Goal: Task Accomplishment & Management: Manage account settings

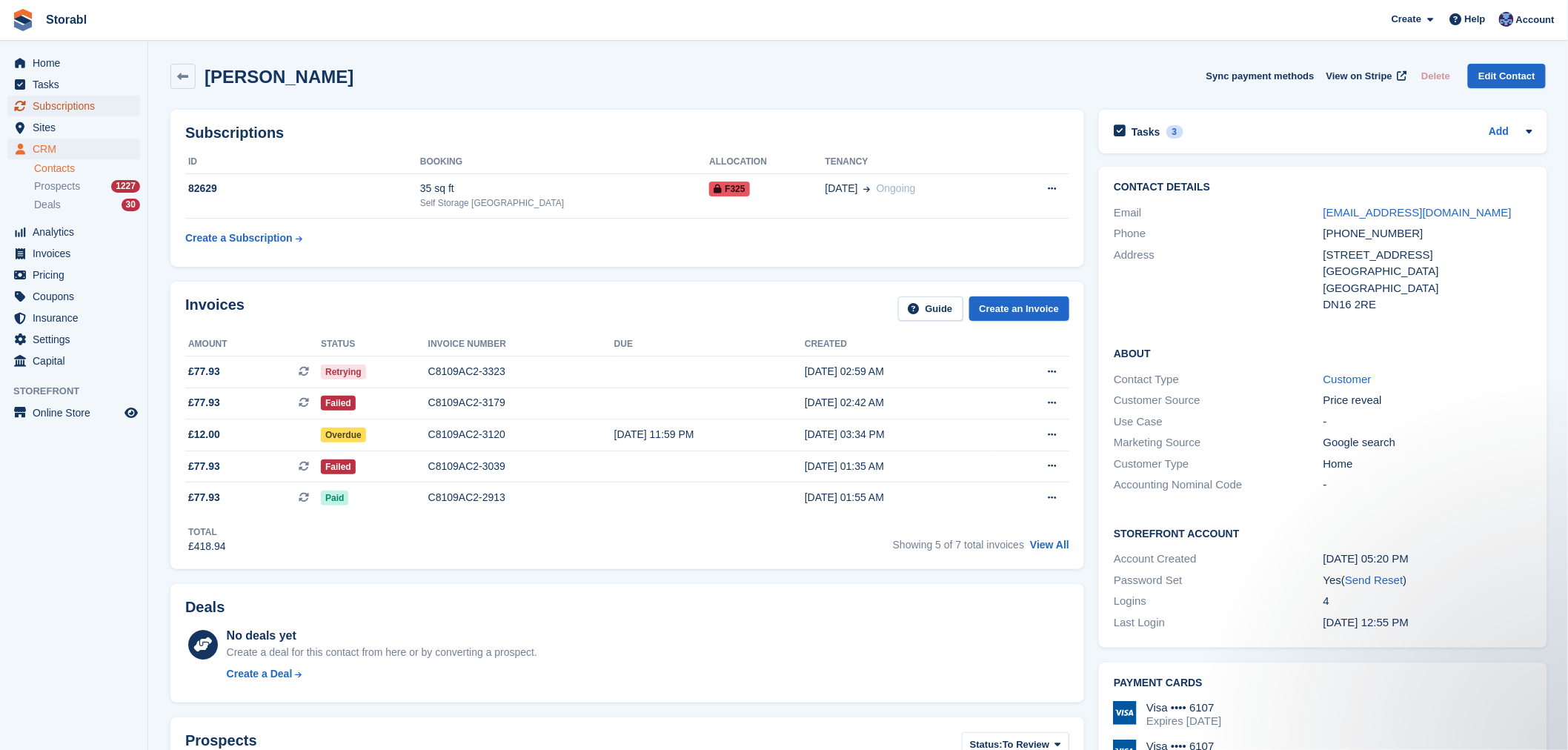
click at [65, 104] on span "Subscriptions" at bounding box center [77, 106] width 89 height 21
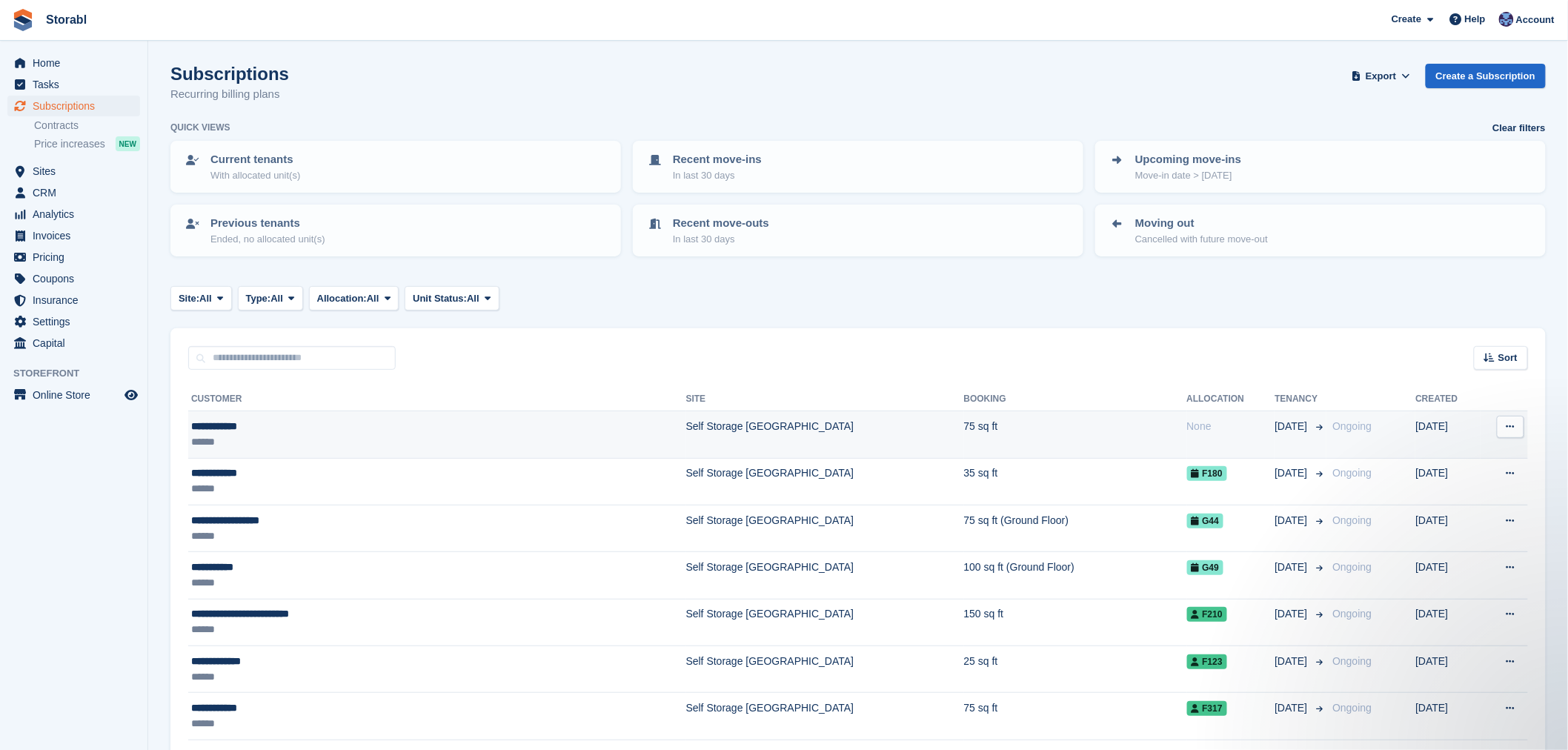
click at [686, 422] on td "Self Storage [GEOGRAPHIC_DATA]" at bounding box center [825, 434] width 277 height 47
